Goal: Information Seeking & Learning: Compare options

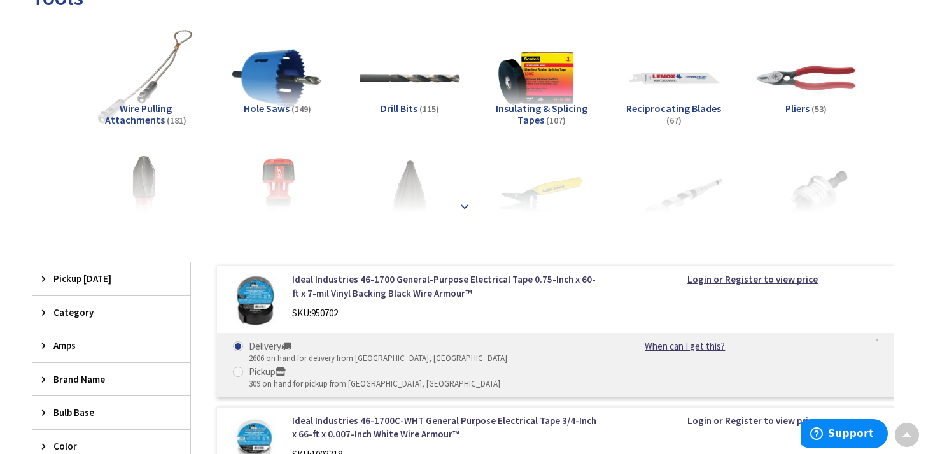
click at [455, 207] on div at bounding box center [463, 178] width 799 height 70
click at [458, 195] on div at bounding box center [463, 178] width 799 height 70
click at [464, 201] on strong at bounding box center [464, 206] width 15 height 14
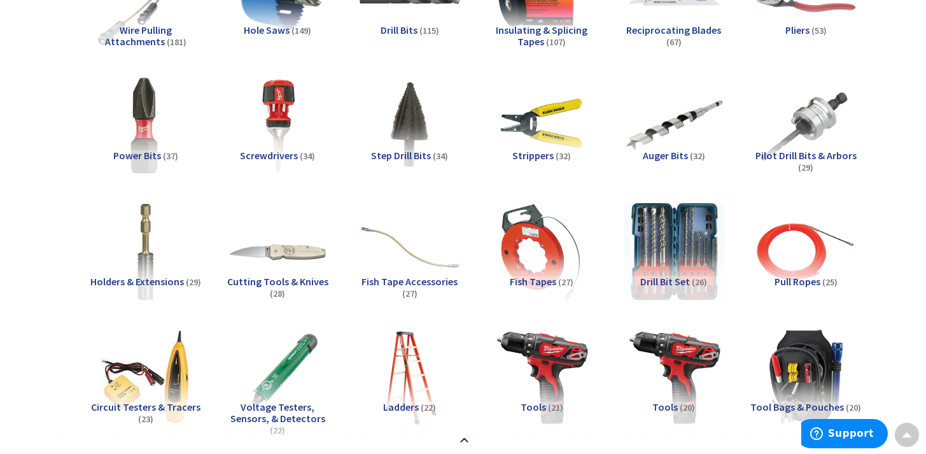
scroll to position [289, 0]
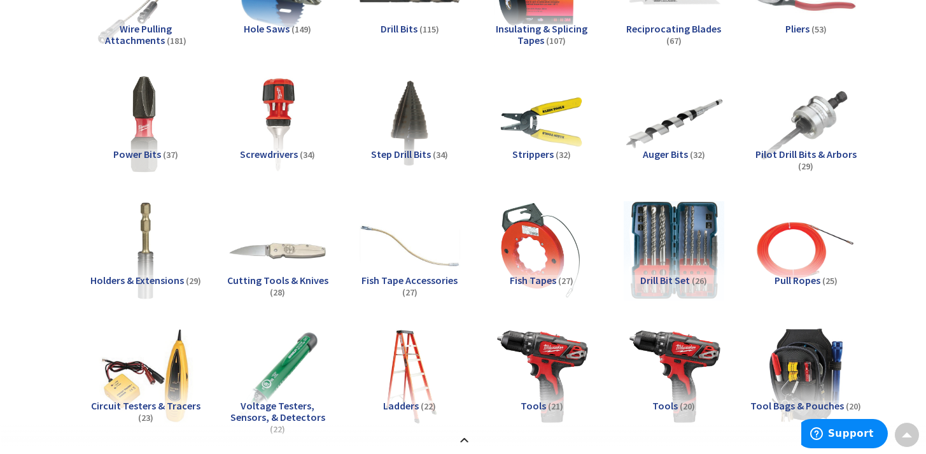
click at [128, 280] on span "Holders & Extensions" at bounding box center [137, 280] width 94 height 13
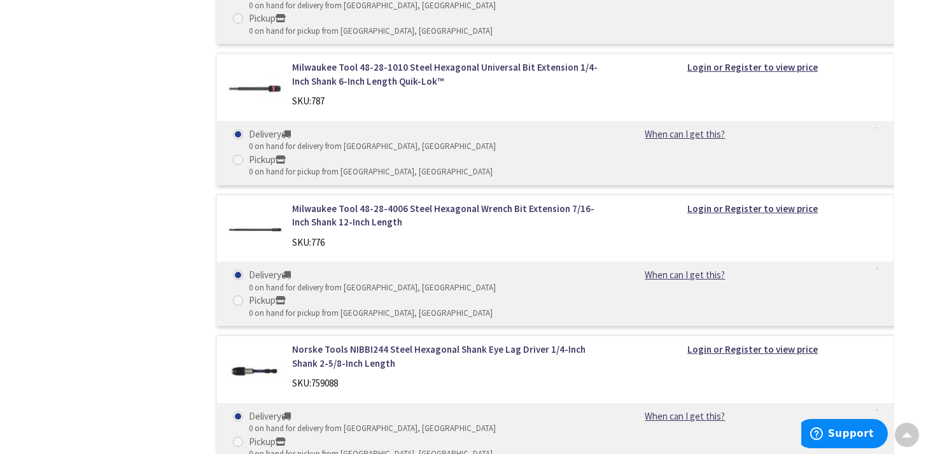
scroll to position [3236, 0]
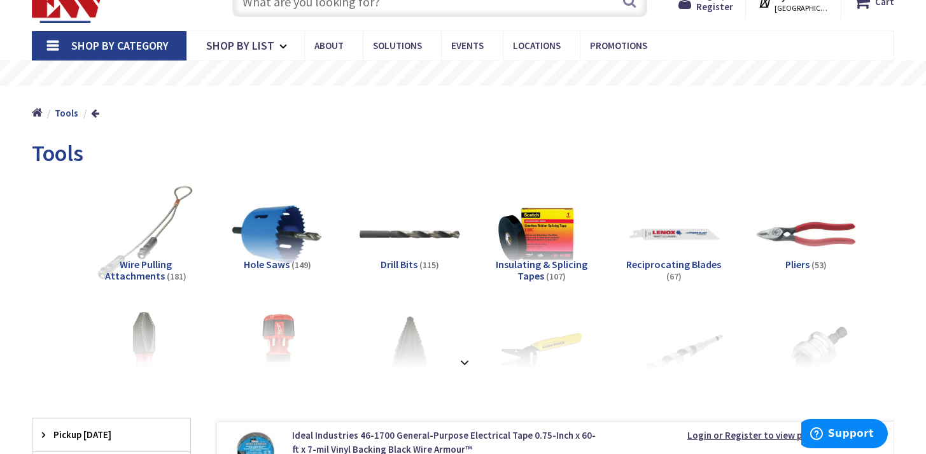
scroll to position [57, 0]
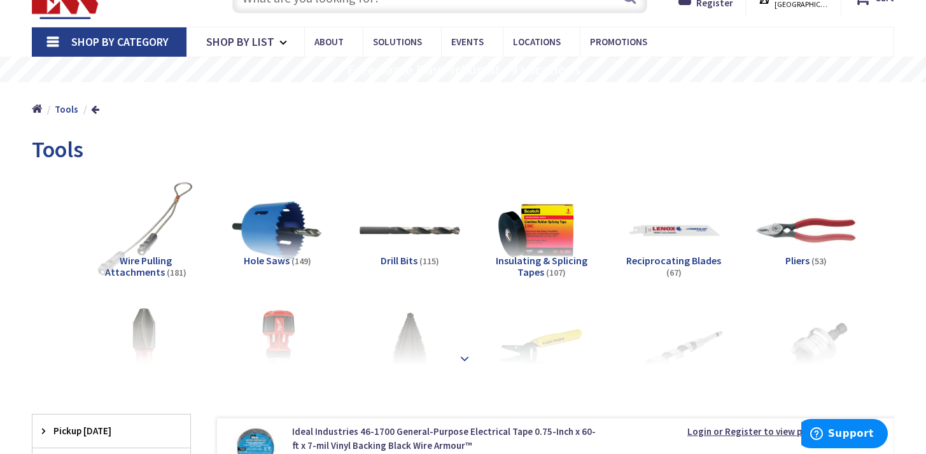
click at [467, 354] on strong at bounding box center [464, 358] width 15 height 14
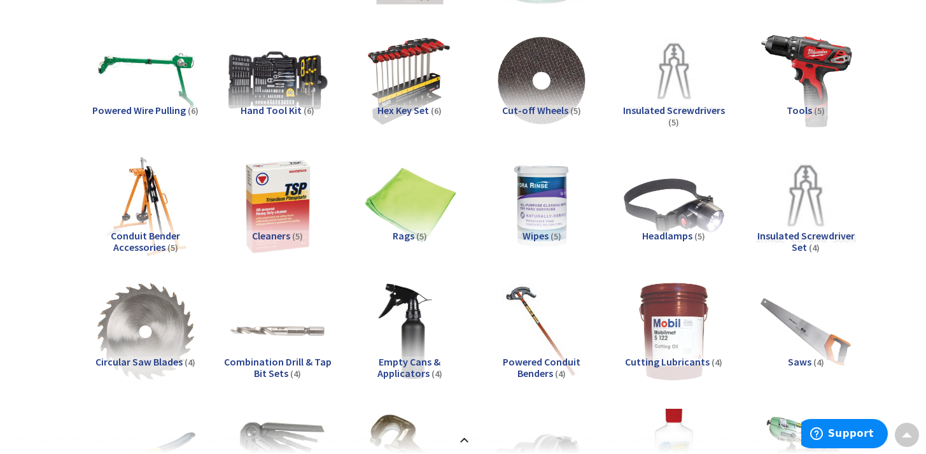
scroll to position [1466, 0]
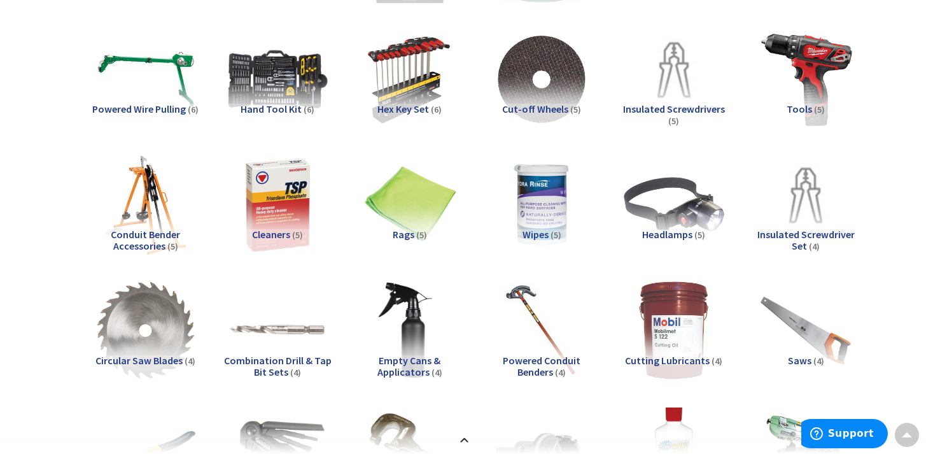
click at [811, 109] on h5 "Tools (5)" at bounding box center [807, 109] width 112 height 11
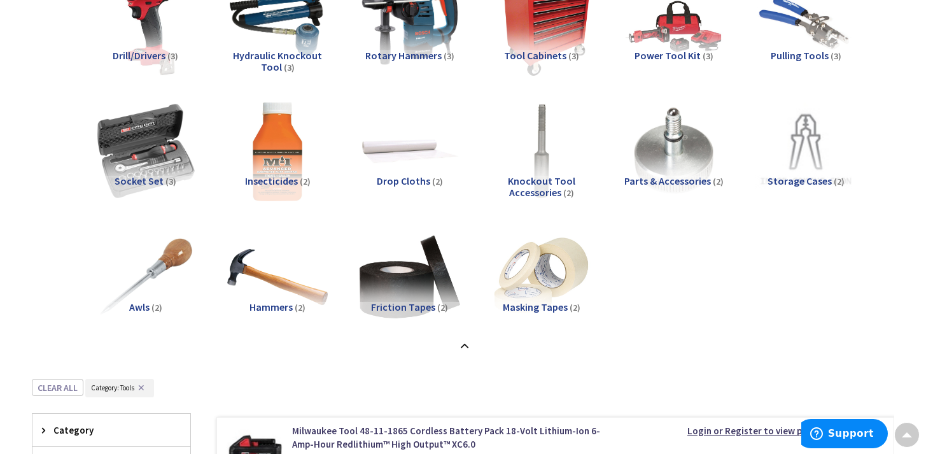
scroll to position [2029, 0]
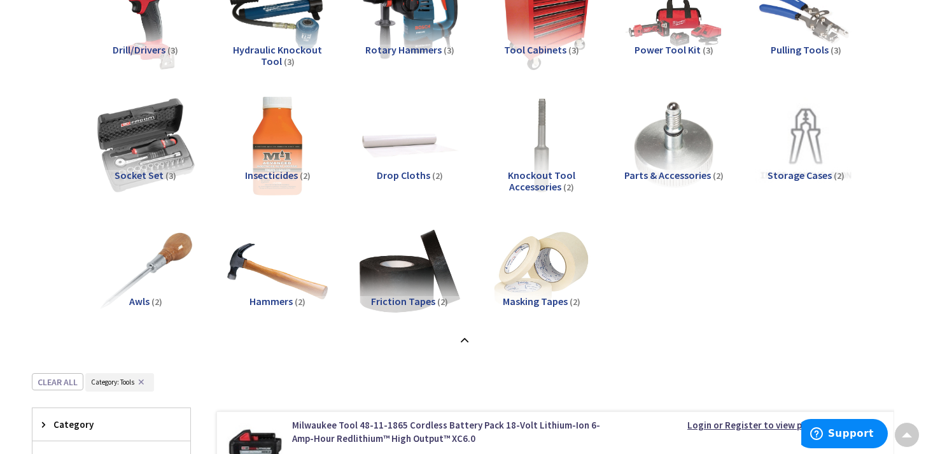
click at [141, 379] on button "✕" at bounding box center [141, 382] width 14 height 9
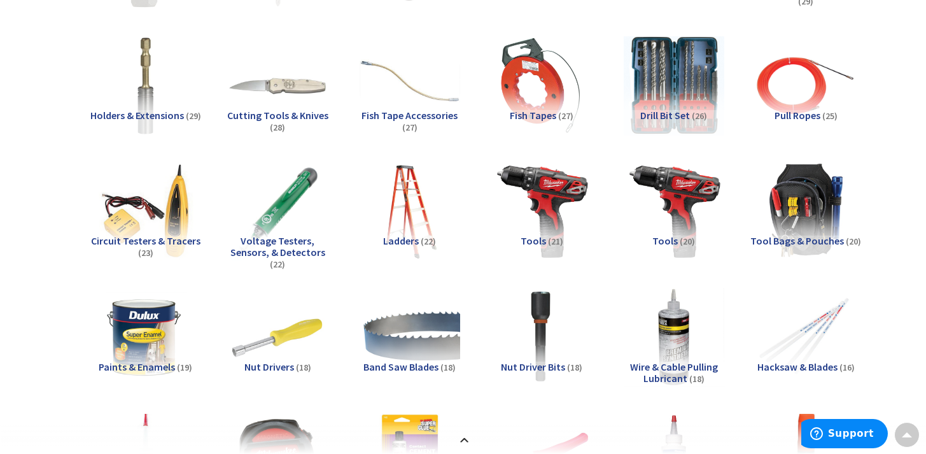
scroll to position [455, 0]
click at [141, 77] on img at bounding box center [145, 84] width 111 height 111
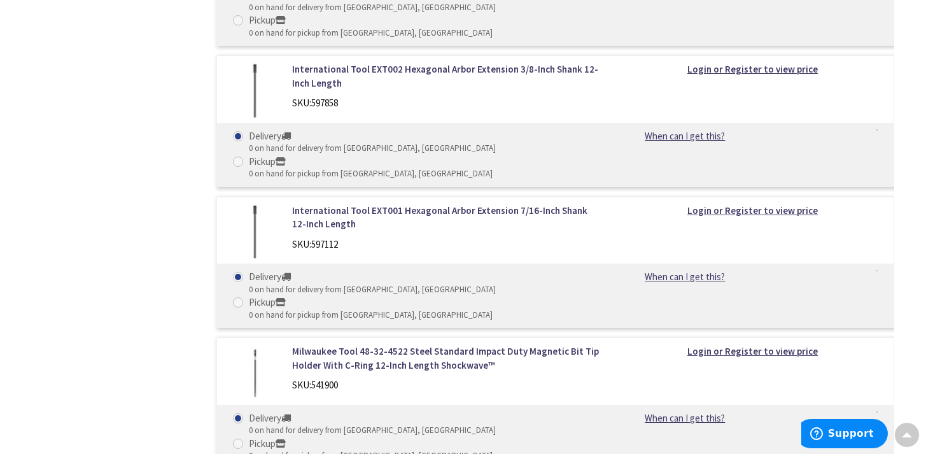
scroll to position [4368, 0]
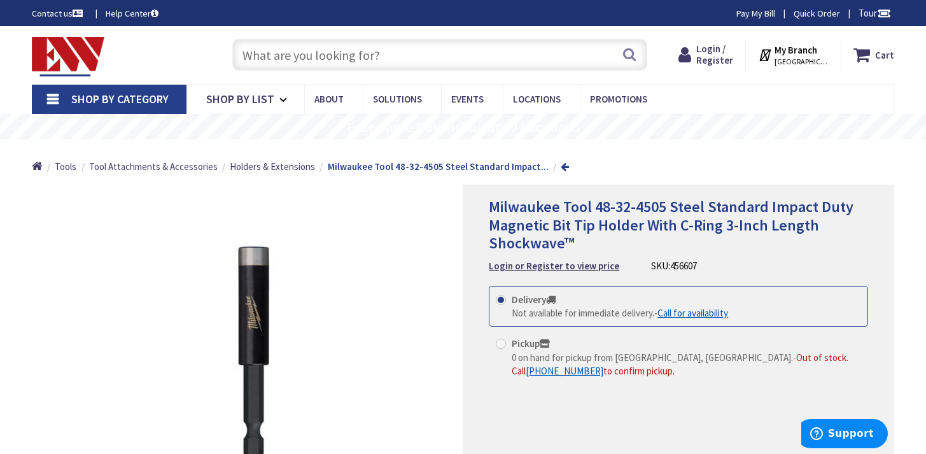
click at [561, 162] on link at bounding box center [565, 167] width 8 height 10
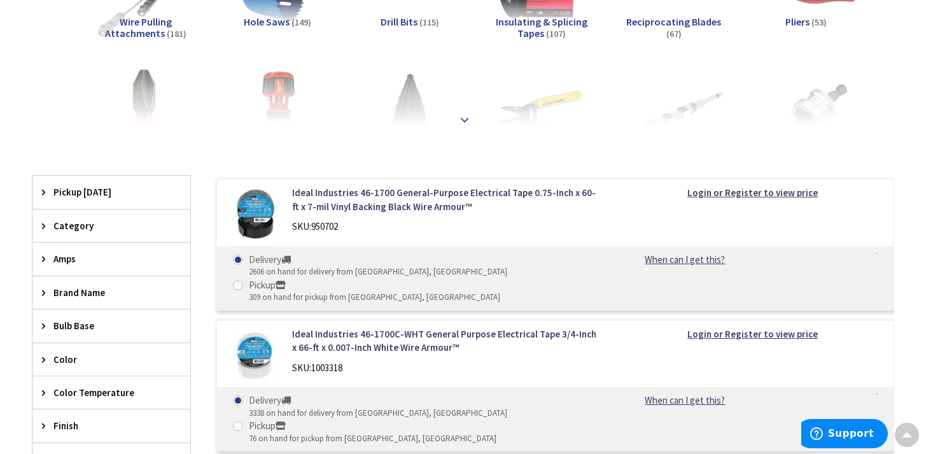
click at [464, 115] on strong at bounding box center [464, 120] width 15 height 14
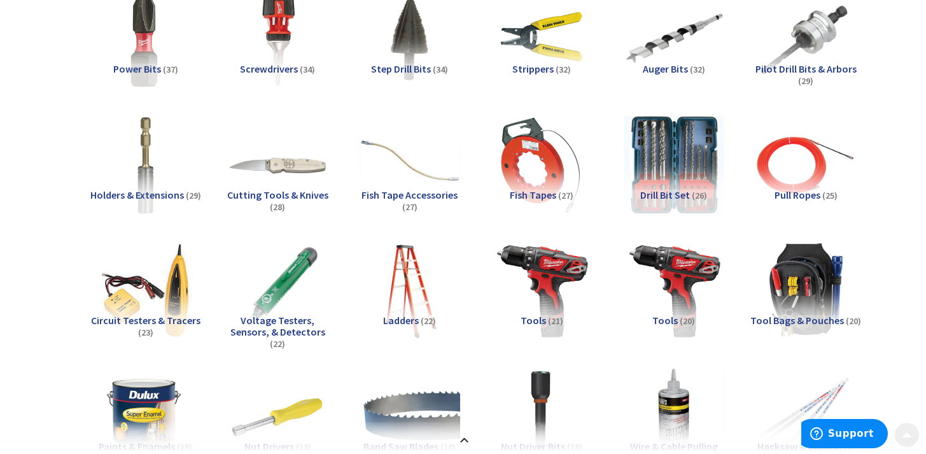
scroll to position [397, 0]
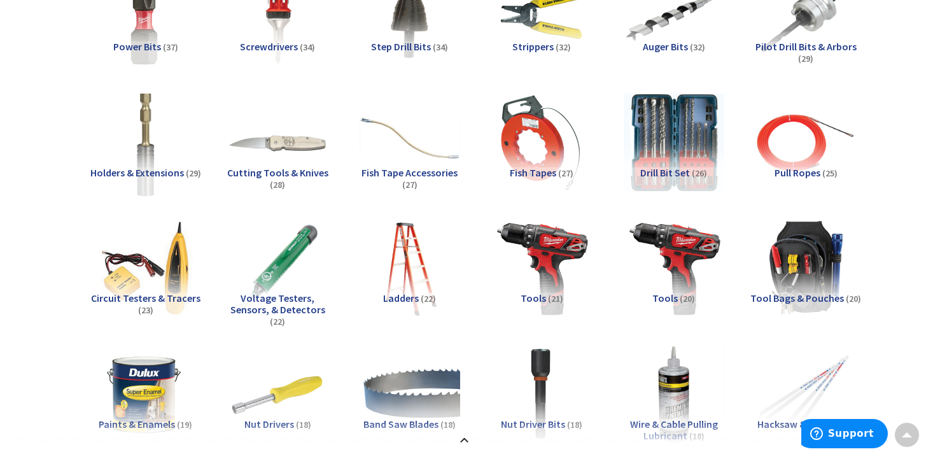
click at [142, 138] on img at bounding box center [145, 142] width 111 height 111
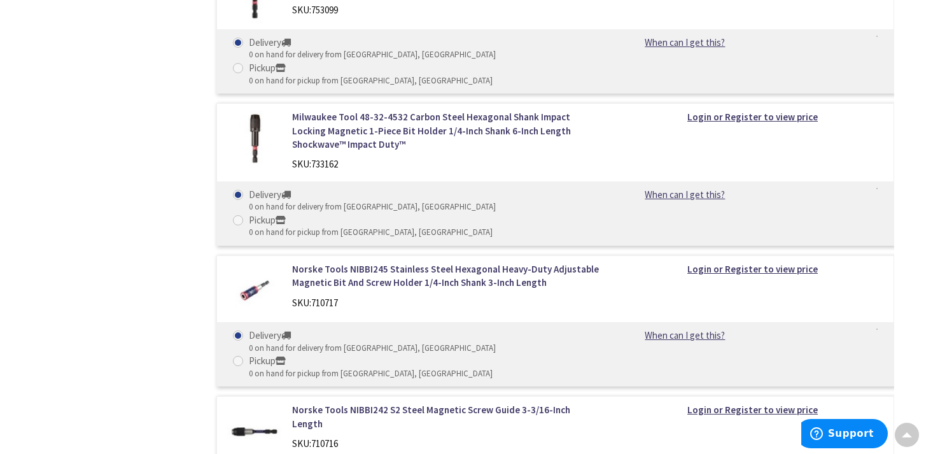
scroll to position [3748, 0]
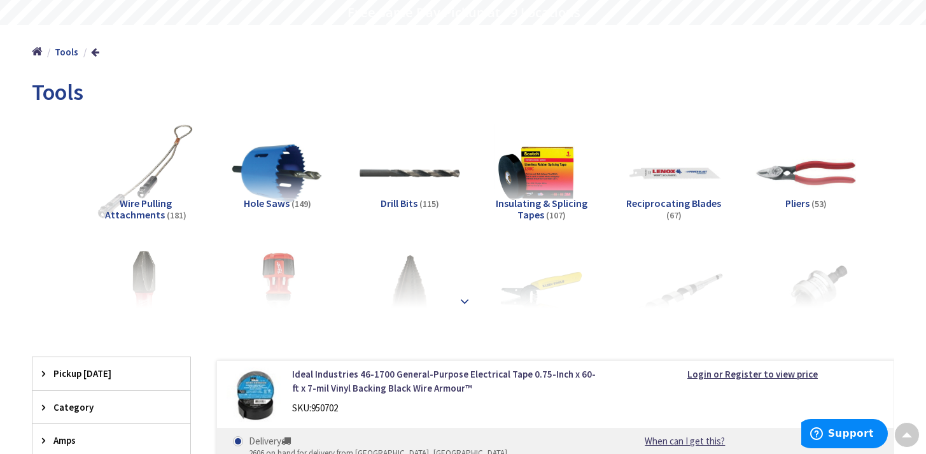
click at [463, 301] on strong at bounding box center [464, 301] width 15 height 14
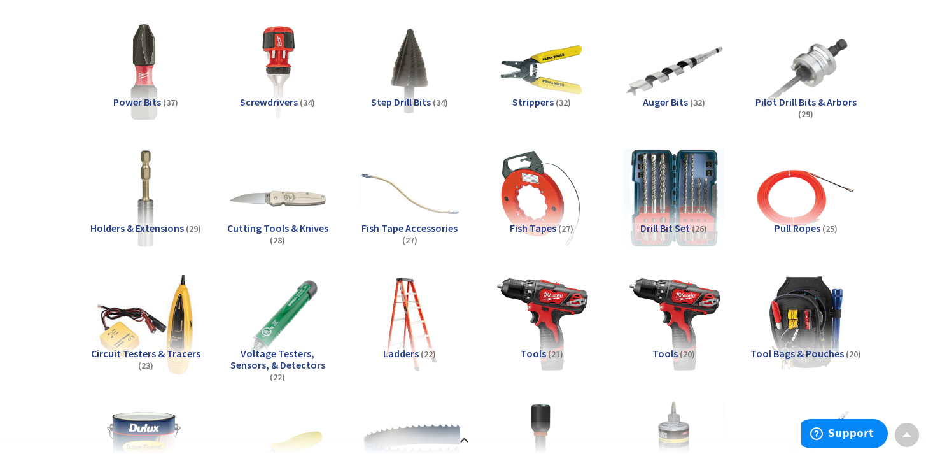
scroll to position [345, 0]
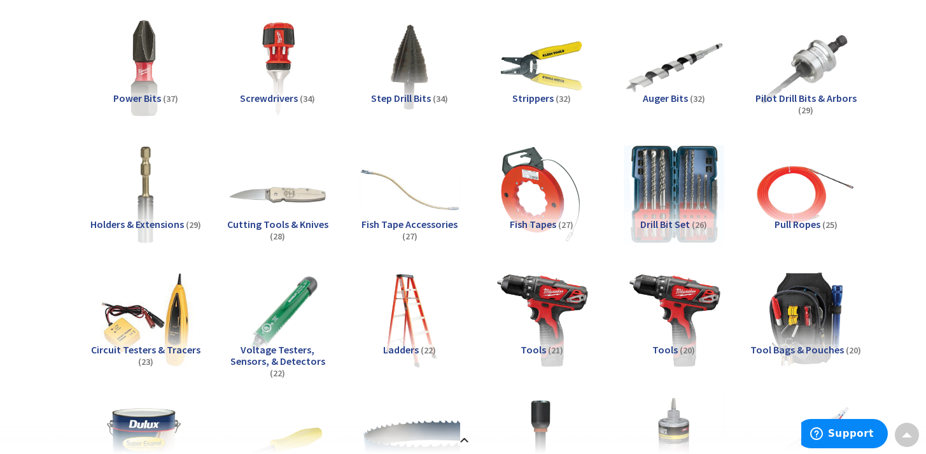
click at [151, 221] on span "Holders & Extensions" at bounding box center [137, 224] width 94 height 13
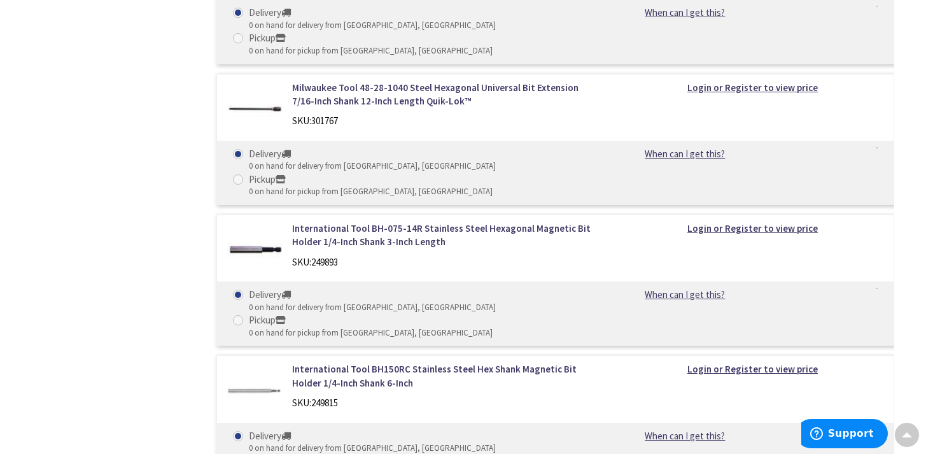
scroll to position [5057, 0]
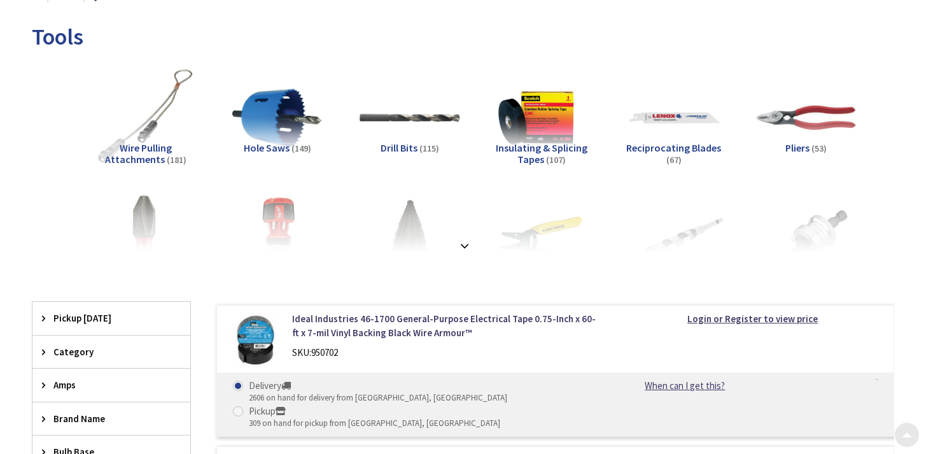
scroll to position [171, 0]
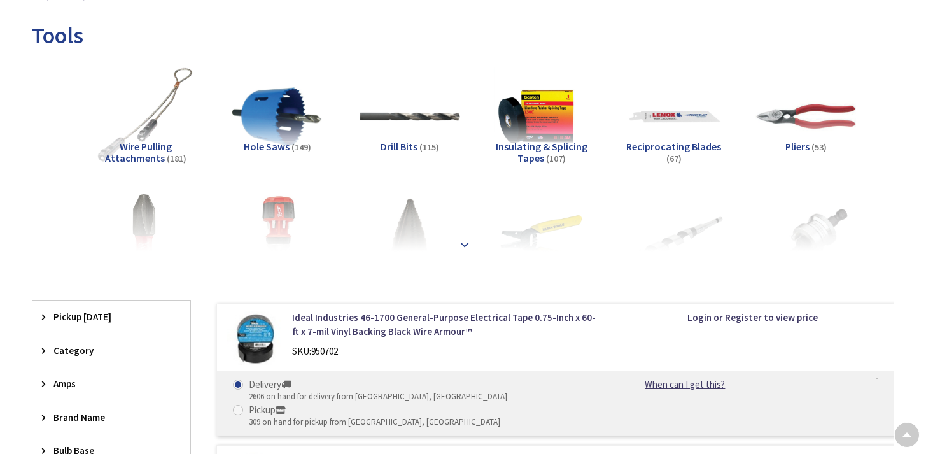
click at [462, 244] on strong at bounding box center [464, 245] width 15 height 14
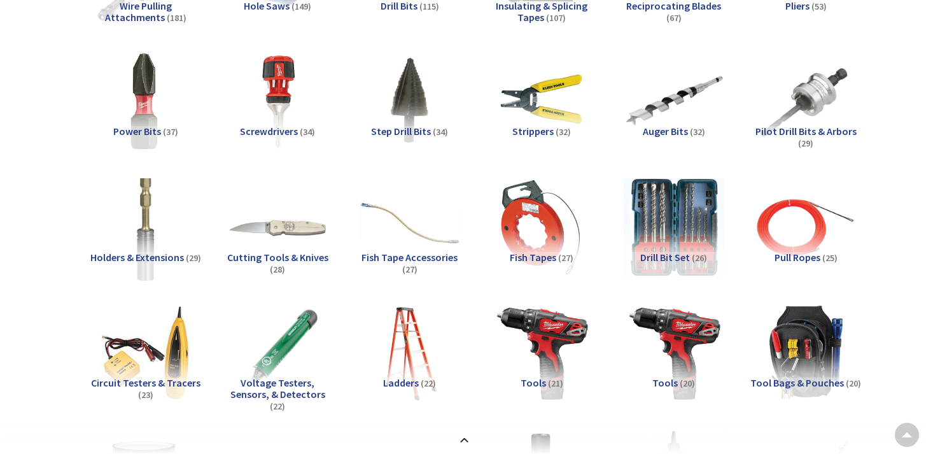
scroll to position [0, 0]
click at [139, 253] on span "Holders & Extensions" at bounding box center [137, 257] width 94 height 13
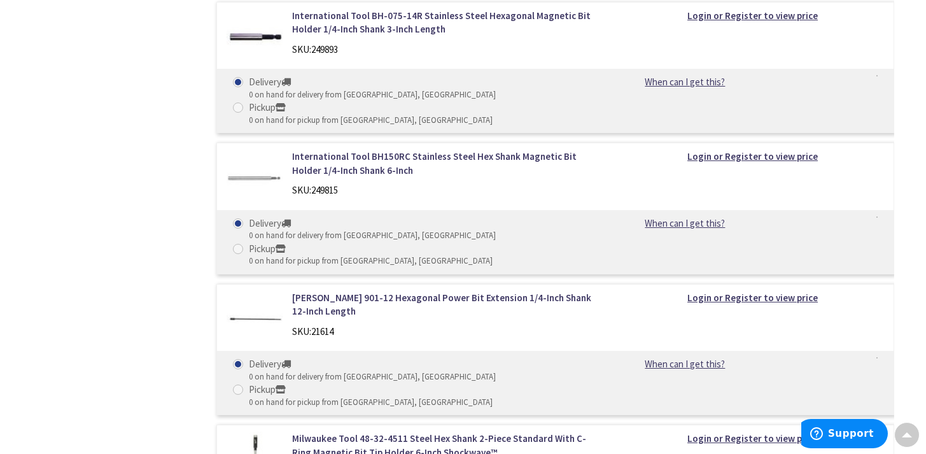
scroll to position [5268, 0]
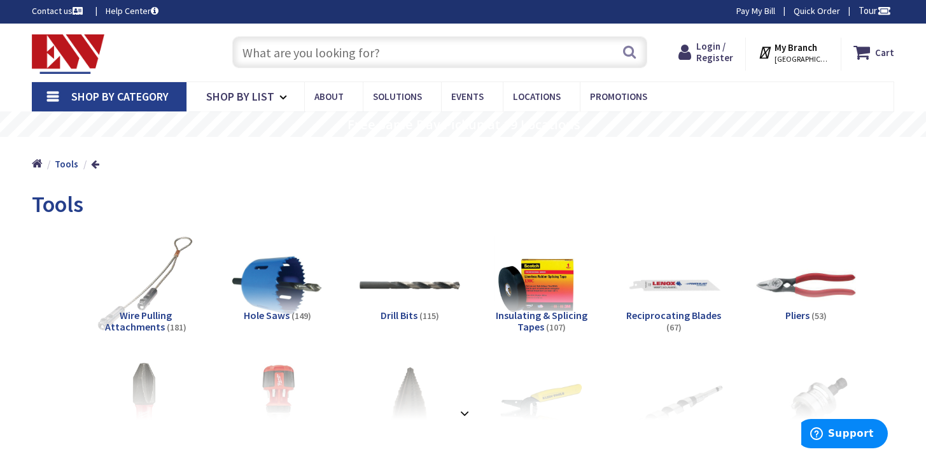
click at [460, 413] on strong at bounding box center [464, 413] width 15 height 14
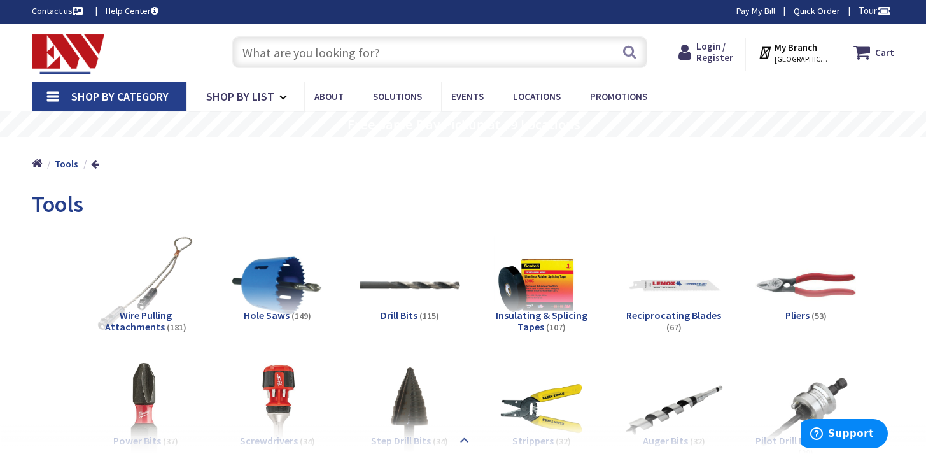
click at [464, 439] on strong at bounding box center [464, 441] width 15 height 14
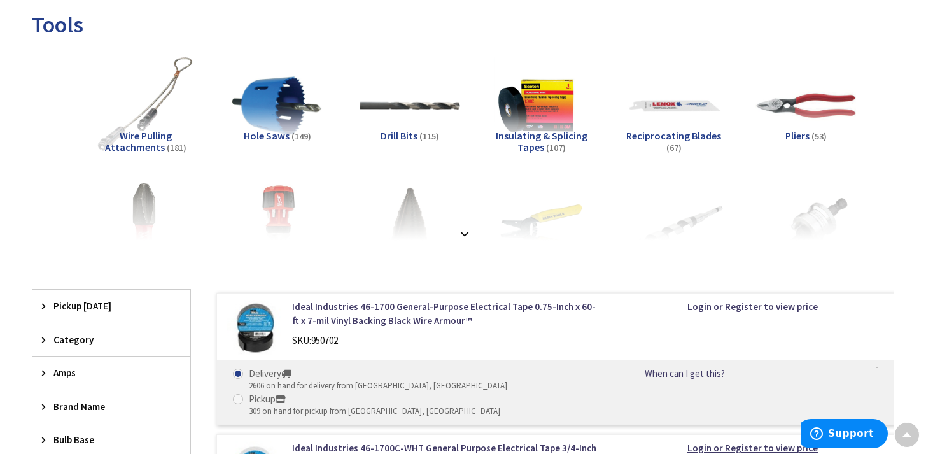
scroll to position [183, 0]
click at [467, 227] on strong at bounding box center [464, 233] width 15 height 14
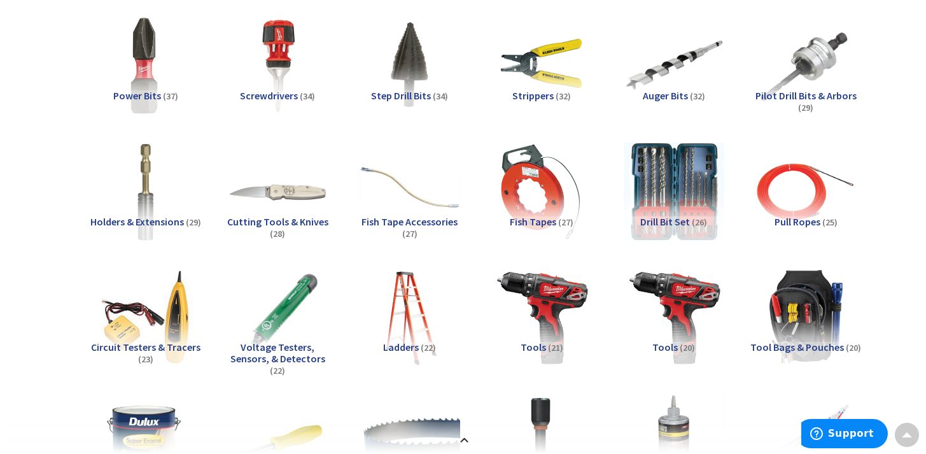
scroll to position [355, 0]
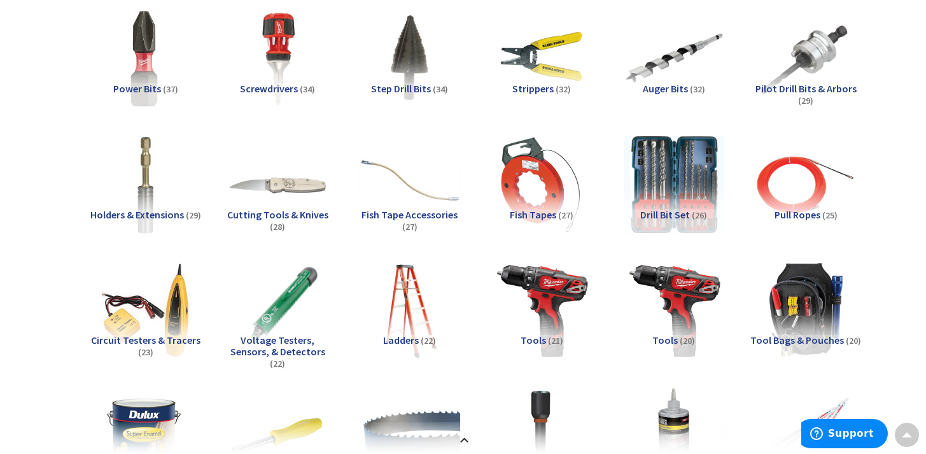
click at [156, 213] on span "Holders & Extensions" at bounding box center [137, 214] width 94 height 13
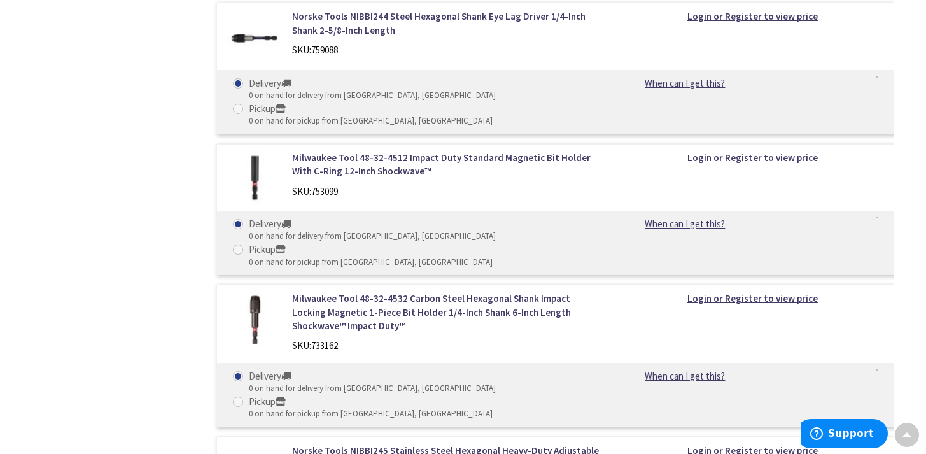
scroll to position [3564, 0]
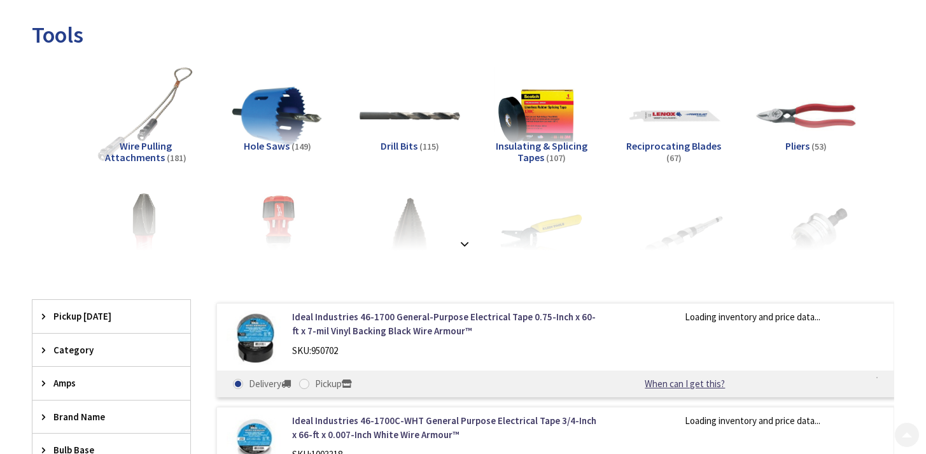
scroll to position [173, 0]
click at [465, 241] on strong at bounding box center [464, 243] width 15 height 14
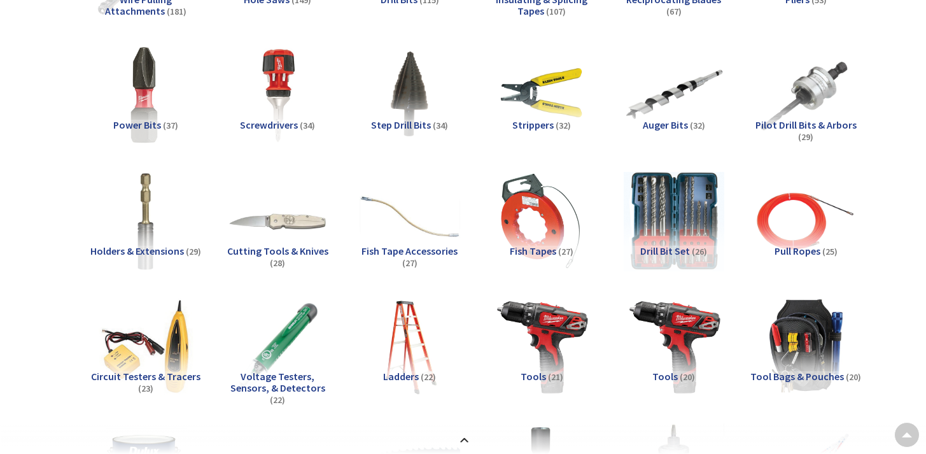
scroll to position [0, 0]
click at [135, 122] on span "Power Bits" at bounding box center [137, 124] width 48 height 13
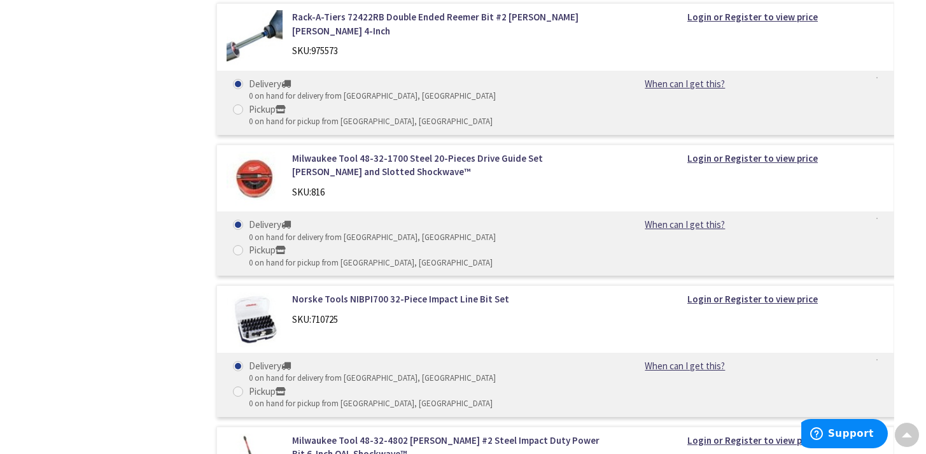
scroll to position [4835, 0]
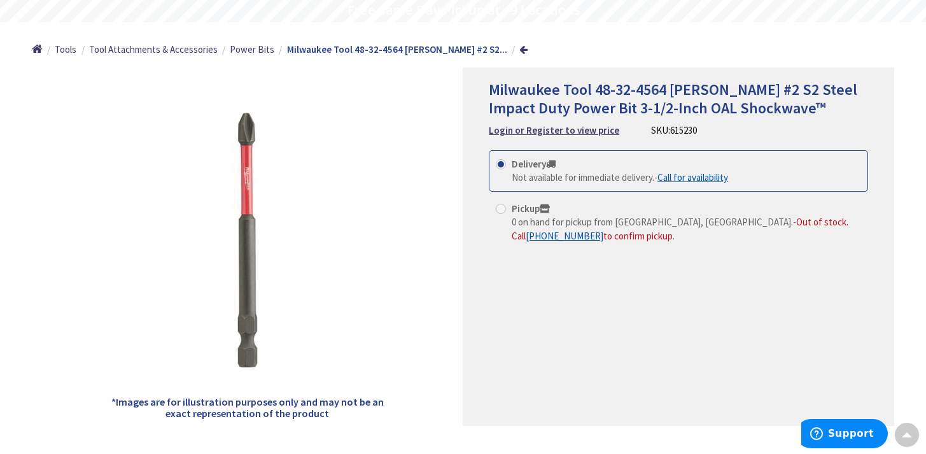
scroll to position [118, 0]
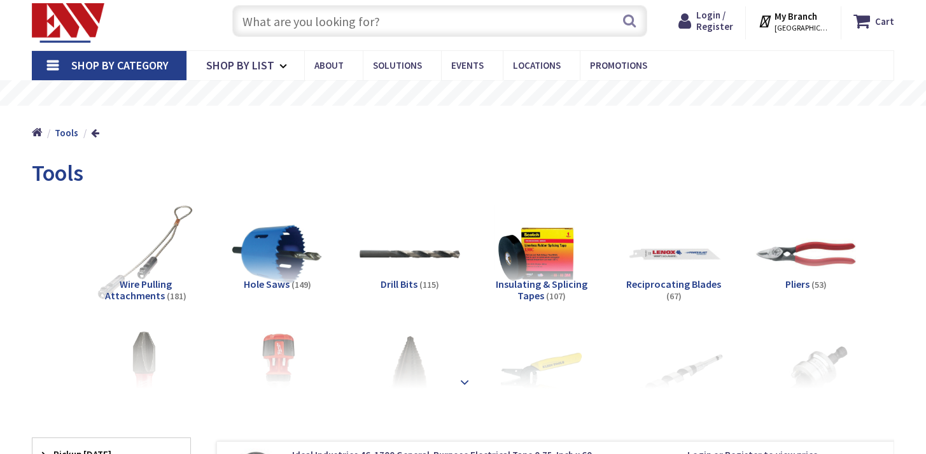
scroll to position [35, 0]
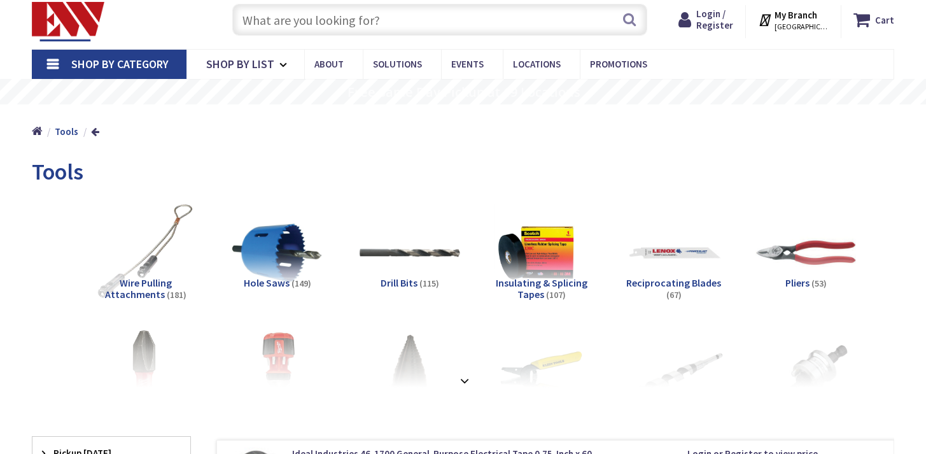
click at [465, 380] on strong at bounding box center [464, 381] width 15 height 14
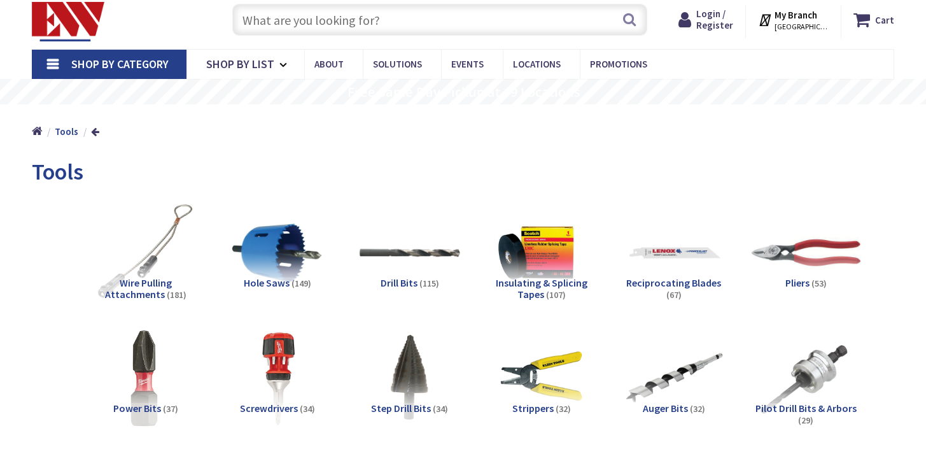
click at [136, 383] on img at bounding box center [146, 378] width 101 height 101
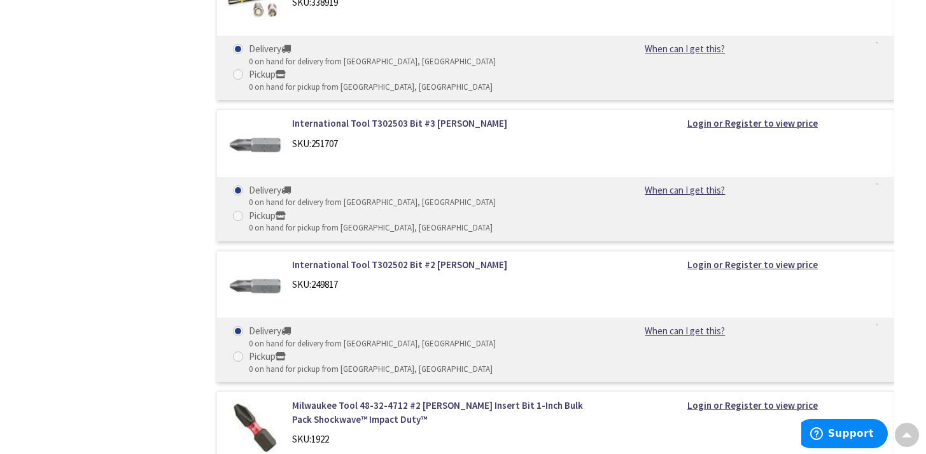
scroll to position [6270, 0]
